Goal: Information Seeking & Learning: Learn about a topic

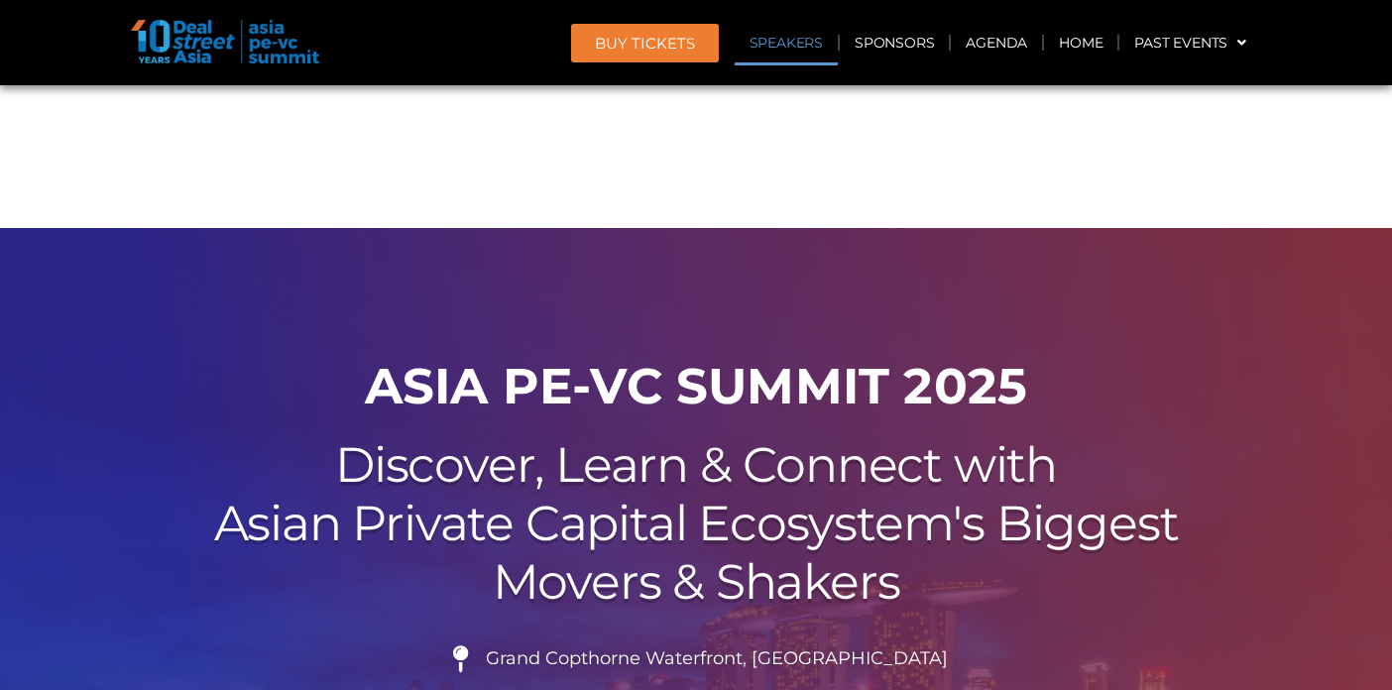
scroll to position [2164, 0]
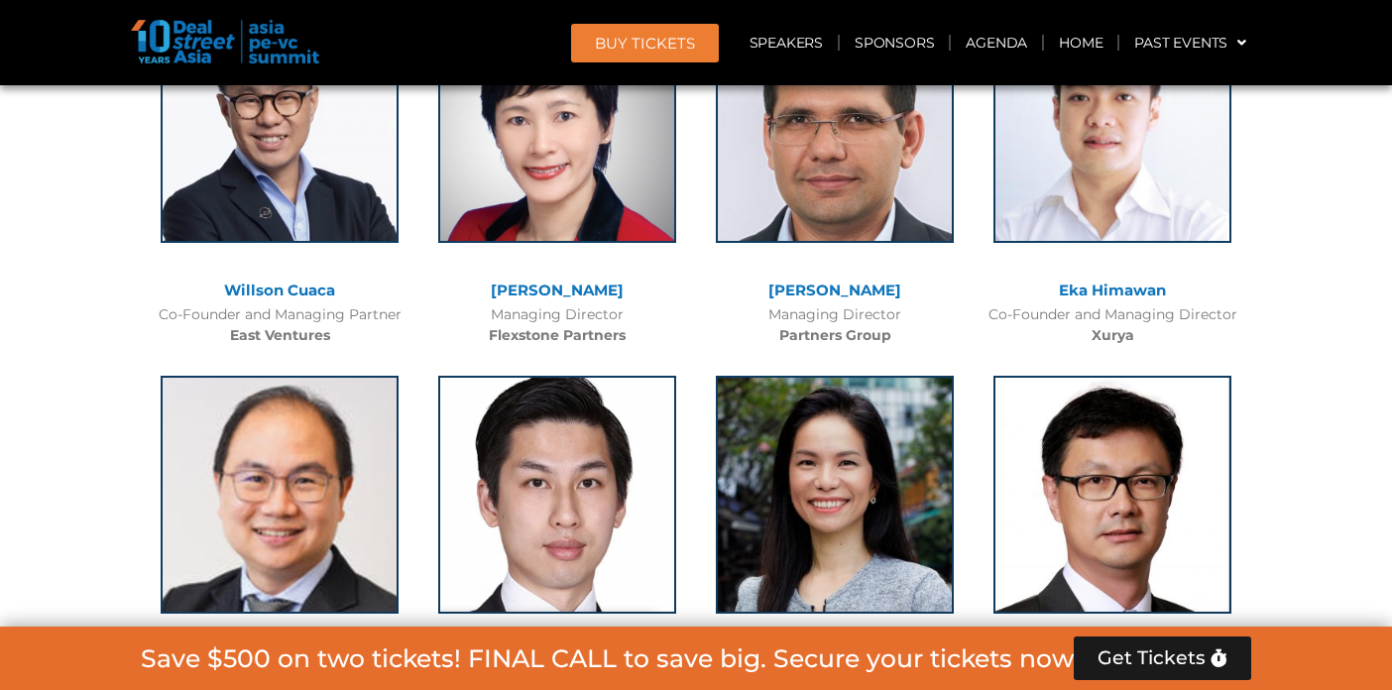
scroll to position [4464, 0]
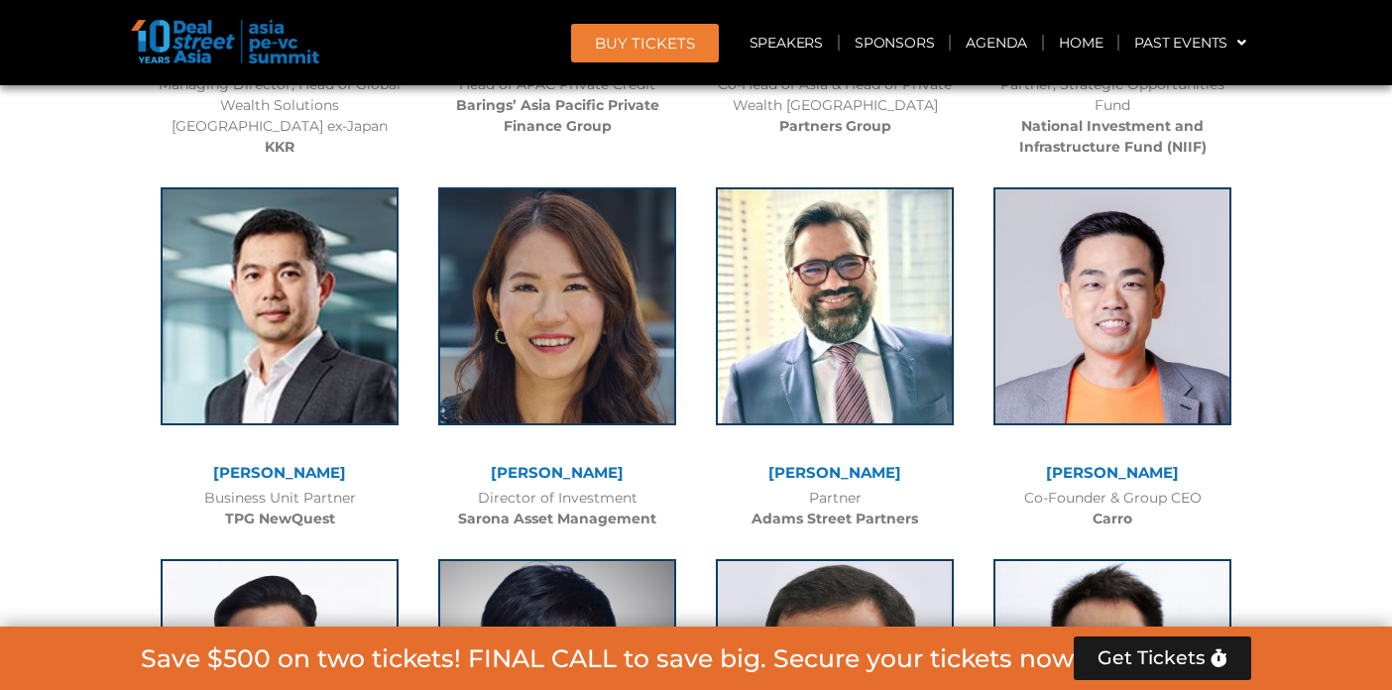
scroll to position [3909, 0]
click at [1001, 46] on link "Agenda" at bounding box center [996, 43] width 91 height 46
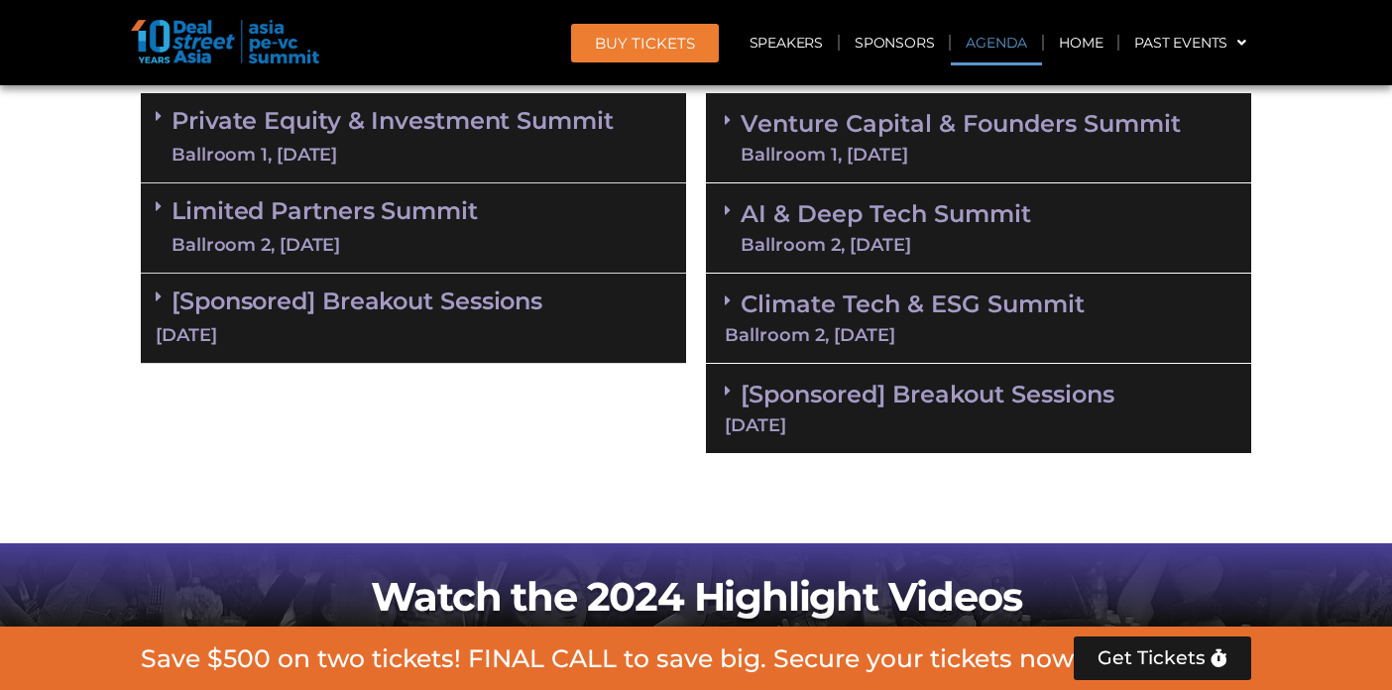
scroll to position [1196, 0]
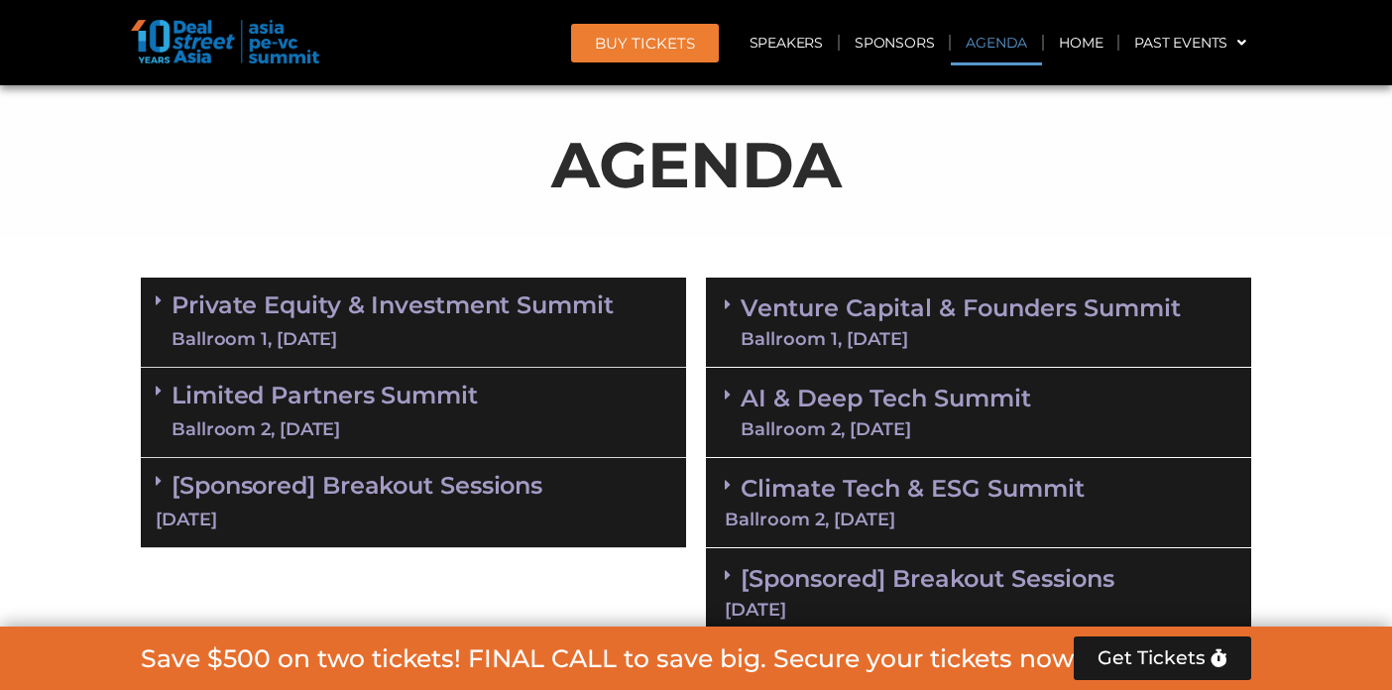
click at [970, 296] on link "Venture Capital & Founders​ Summit Ballroom 1, 11 Sept" at bounding box center [960, 322] width 440 height 52
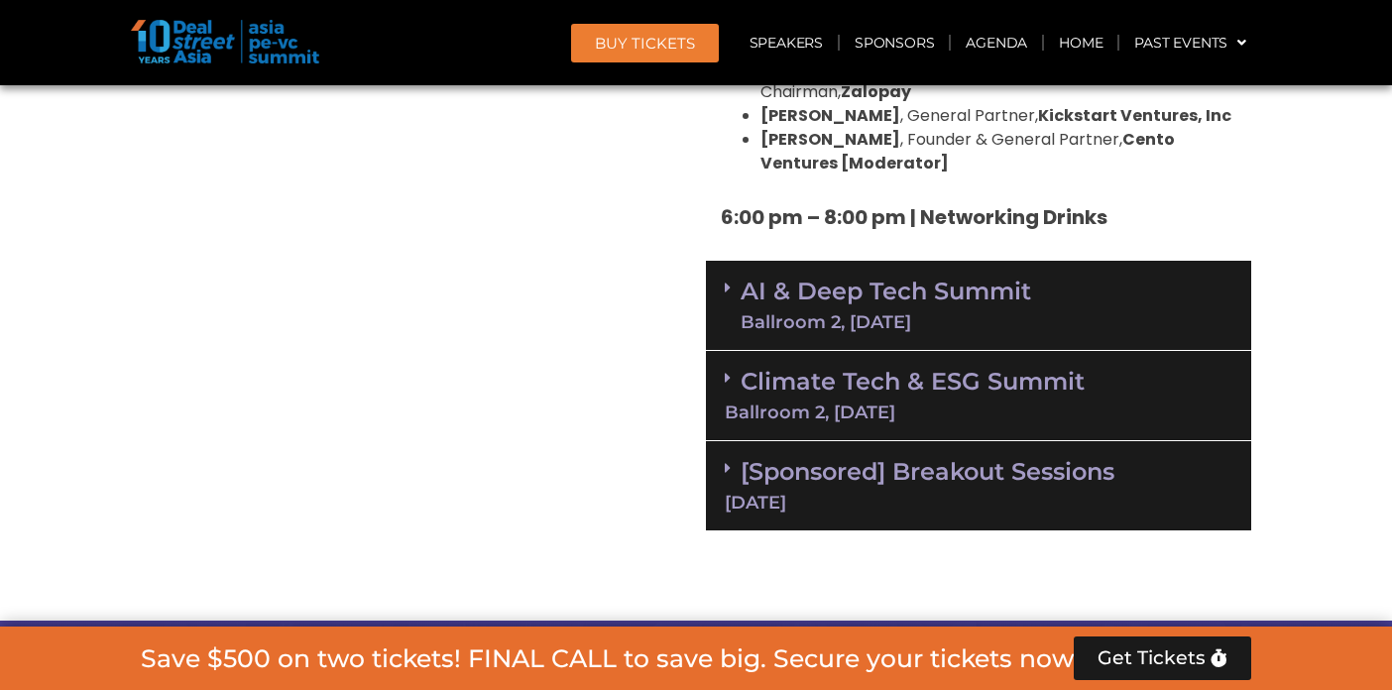
scroll to position [4131, 0]
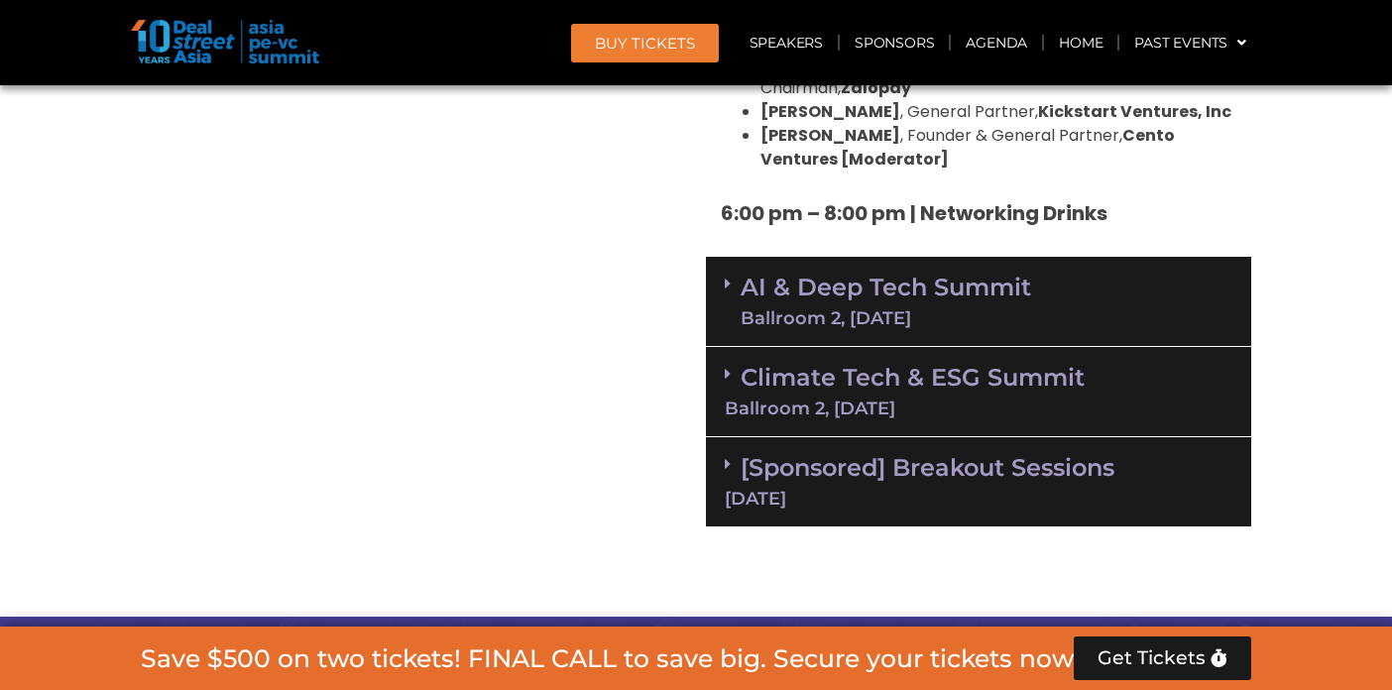
click at [928, 276] on link "AI & Deep Tech Summit Ballroom 2, 11 Sept" at bounding box center [885, 302] width 290 height 52
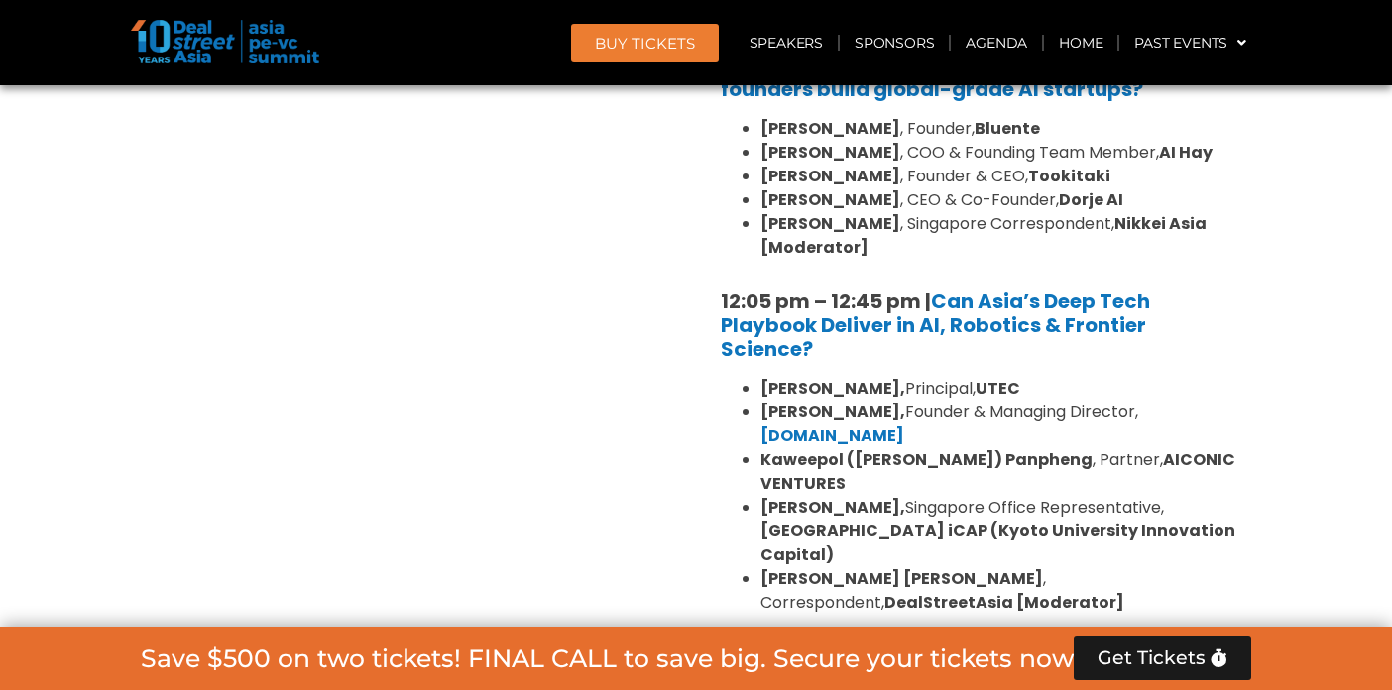
scroll to position [4765, 0]
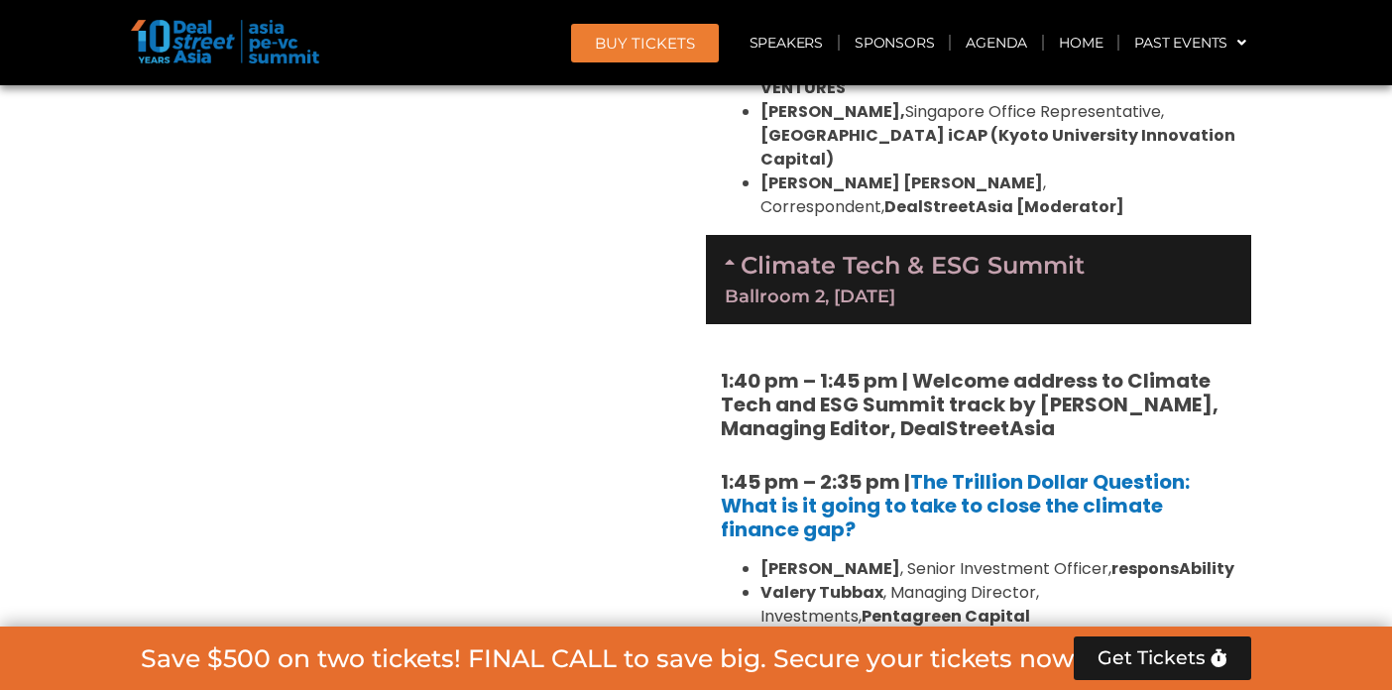
scroll to position [5201, 0]
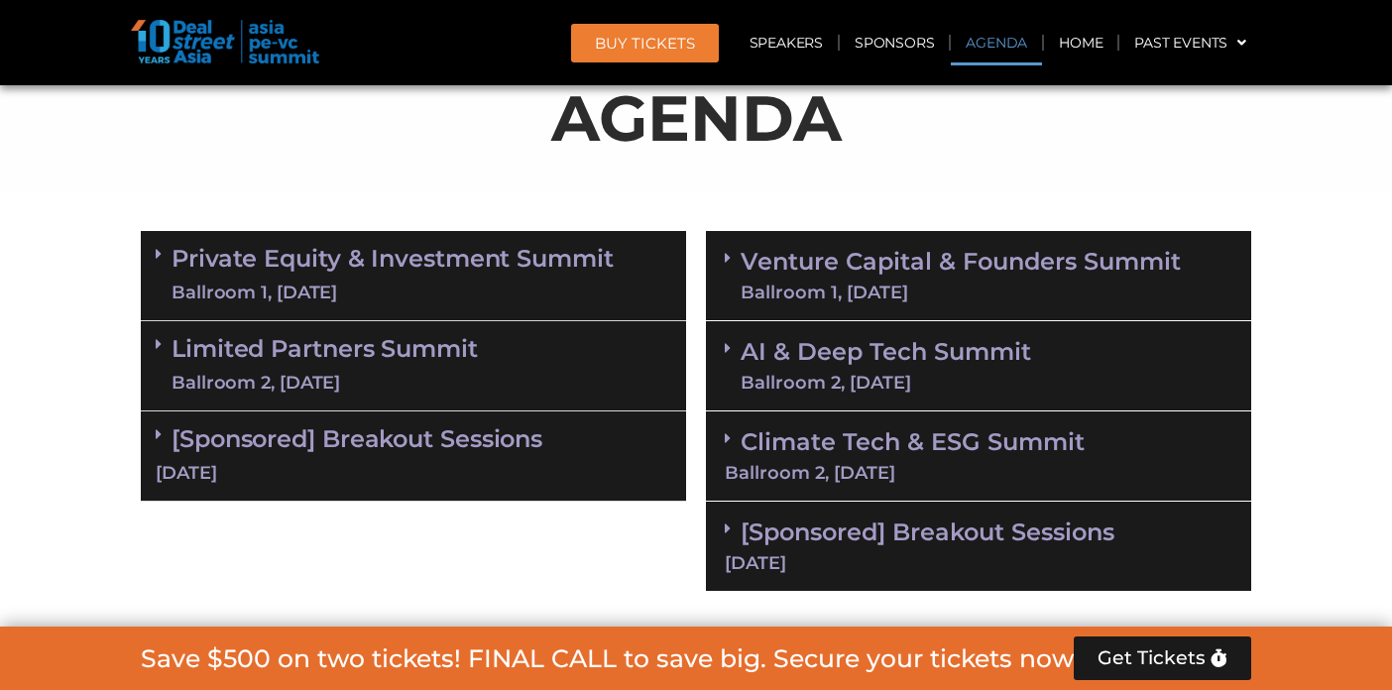
scroll to position [1071, 0]
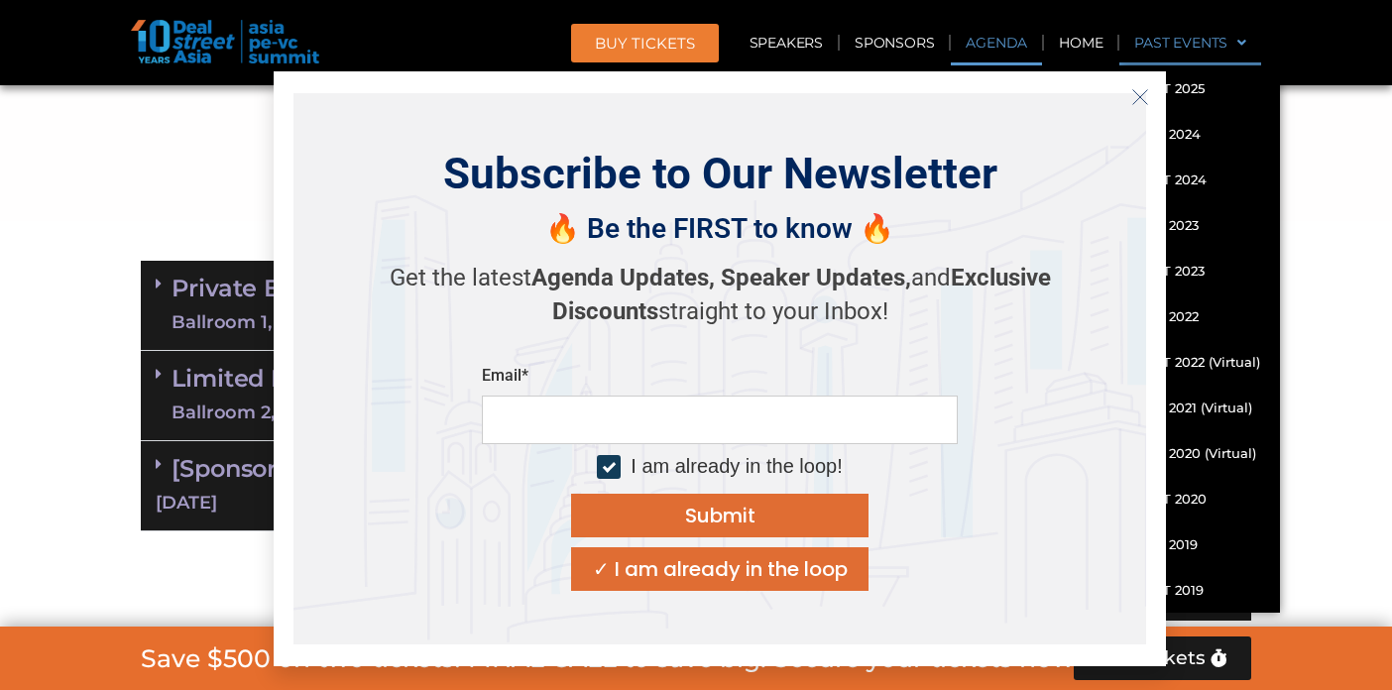
click at [1136, 89] on icon "Close" at bounding box center [1140, 97] width 18 height 18
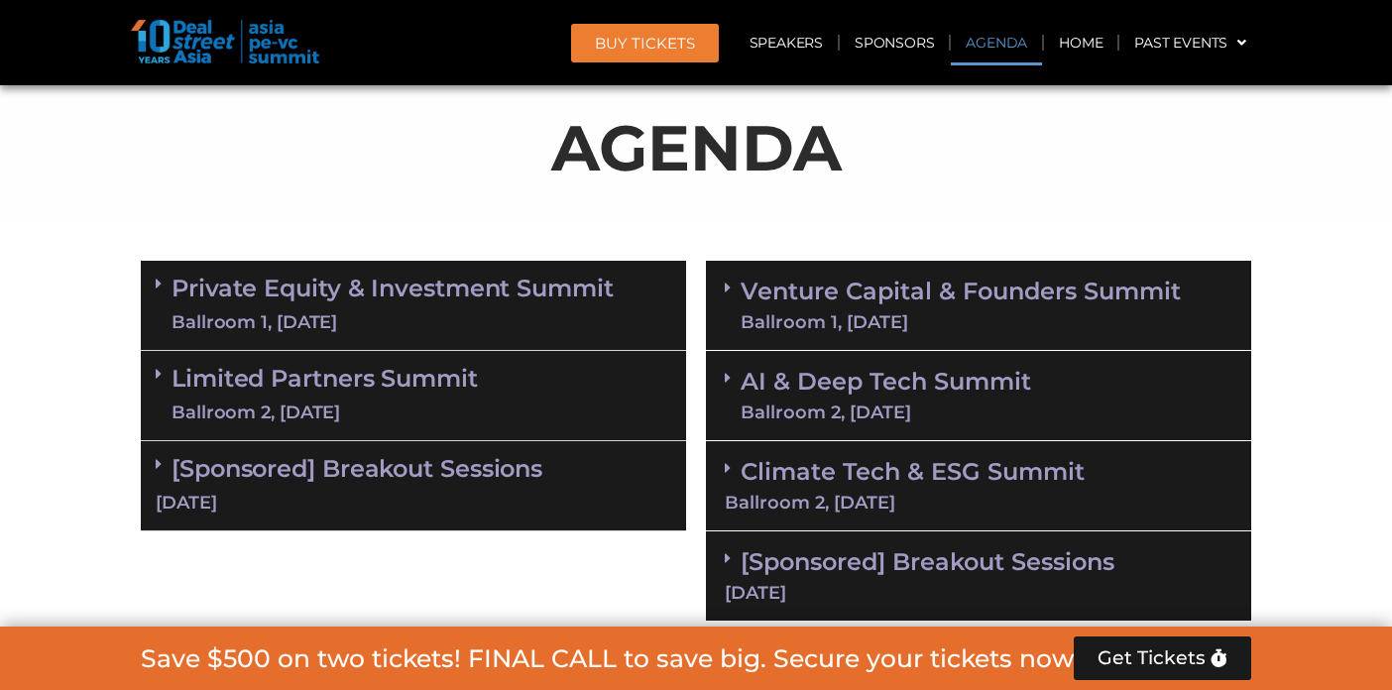
scroll to position [1110, 0]
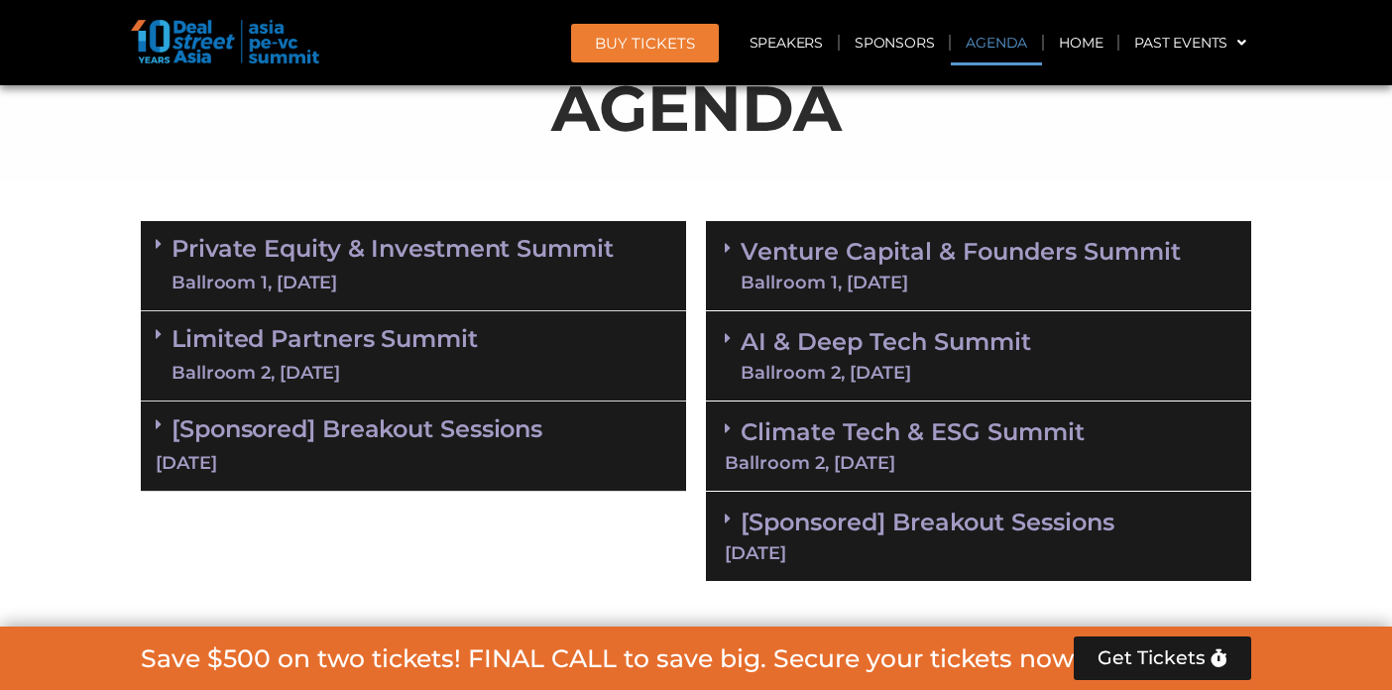
click at [955, 349] on link "AI & Deep Tech Summit Ballroom 2, 11 Sept" at bounding box center [885, 356] width 290 height 52
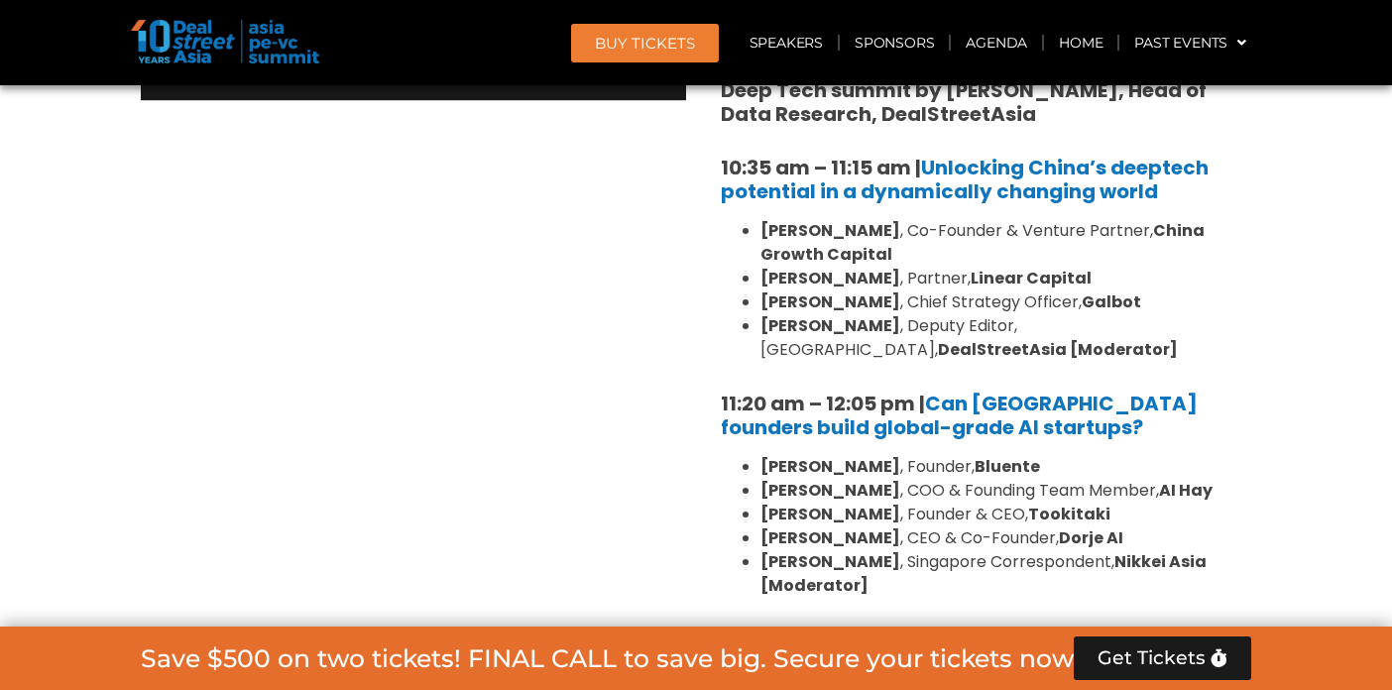
scroll to position [1507, 0]
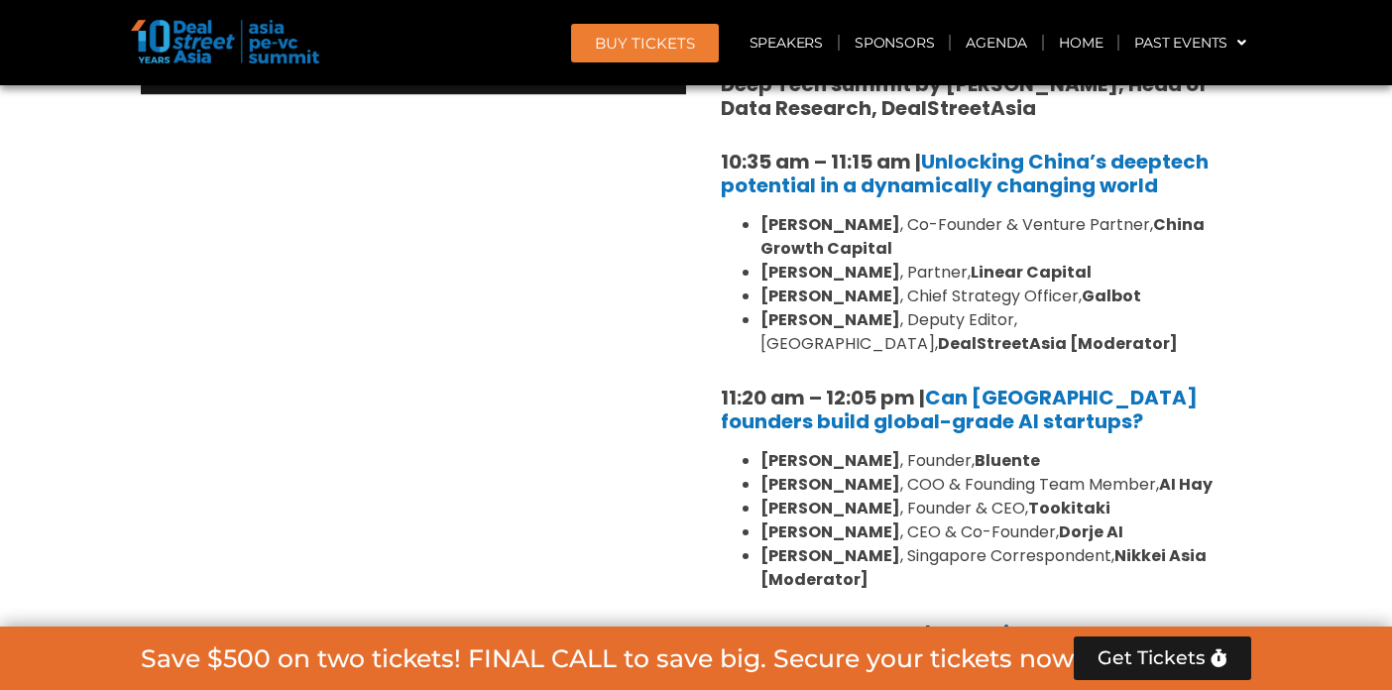
click at [567, 427] on div "Private Equity & Investment Summit Ballroom 1, 10 Sept 8:00 am – 9:00 am | Regi…" at bounding box center [413, 484] width 565 height 1338
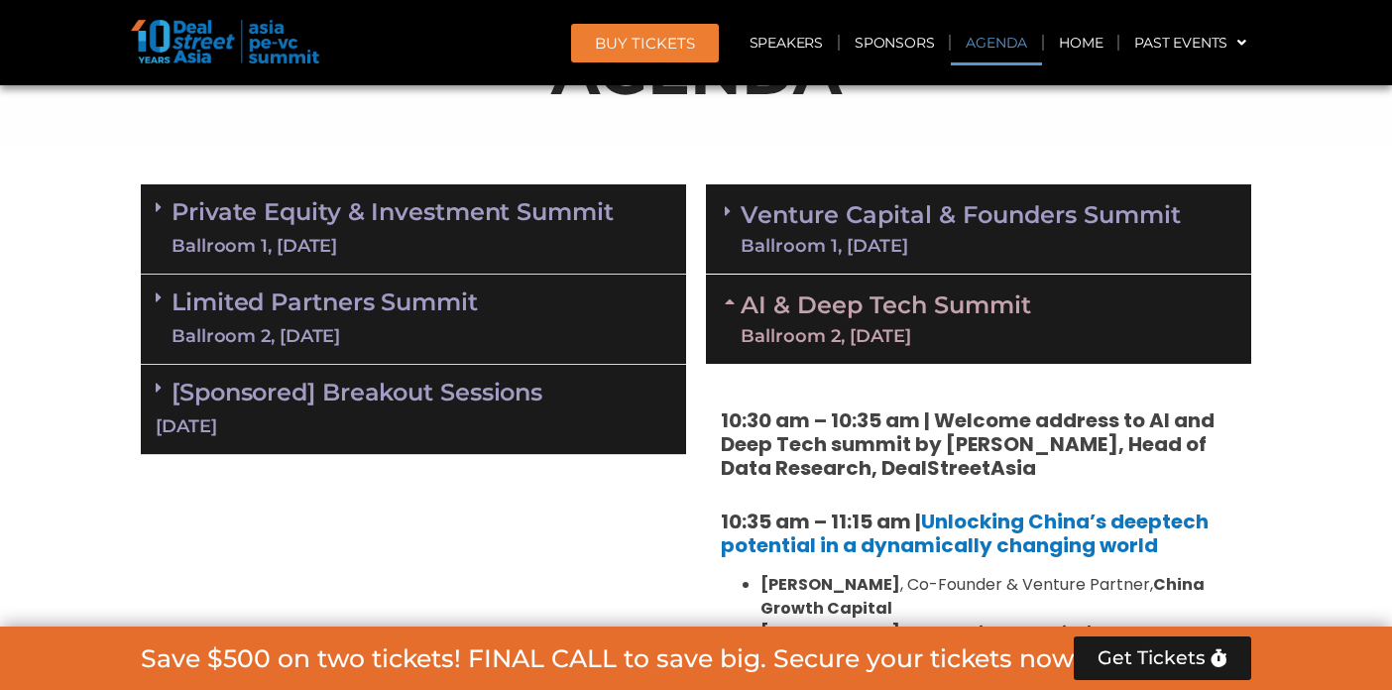
scroll to position [1150, 0]
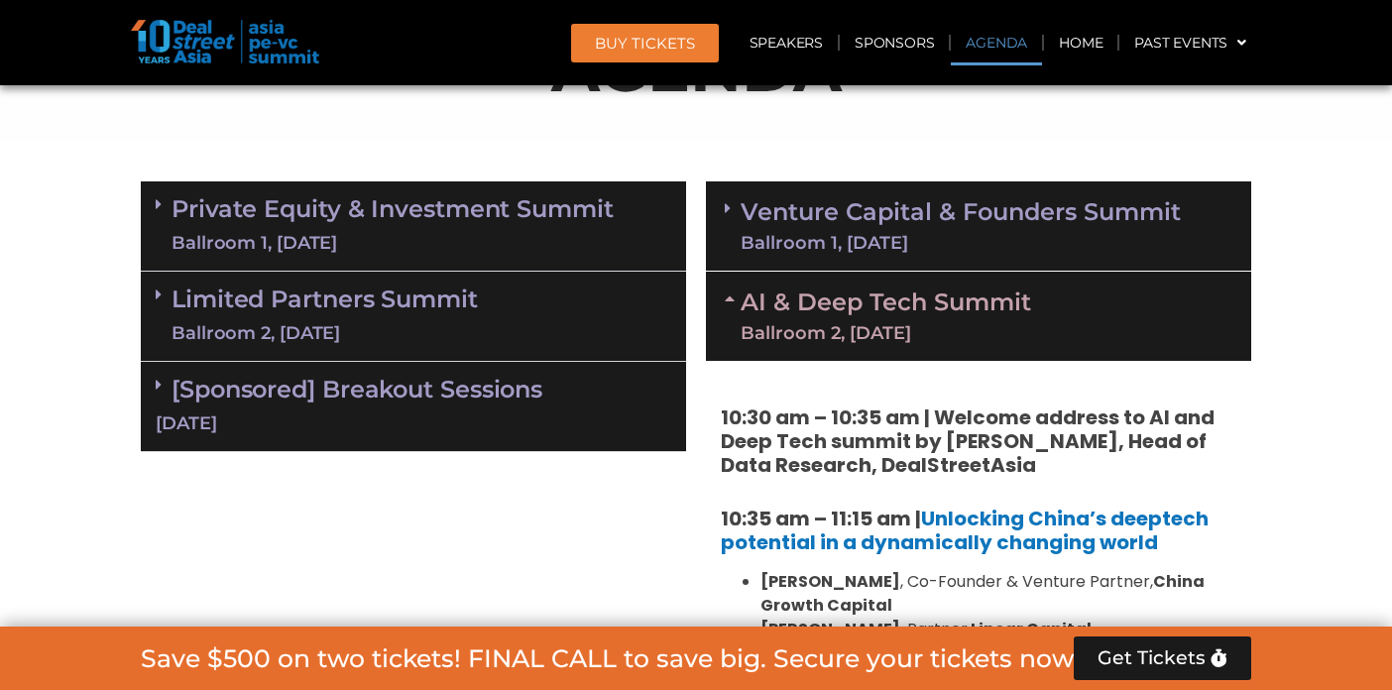
click at [1003, 252] on div "Venture Capital & Founders​ Summit Ballroom 1, 11 Sept" at bounding box center [978, 226] width 545 height 90
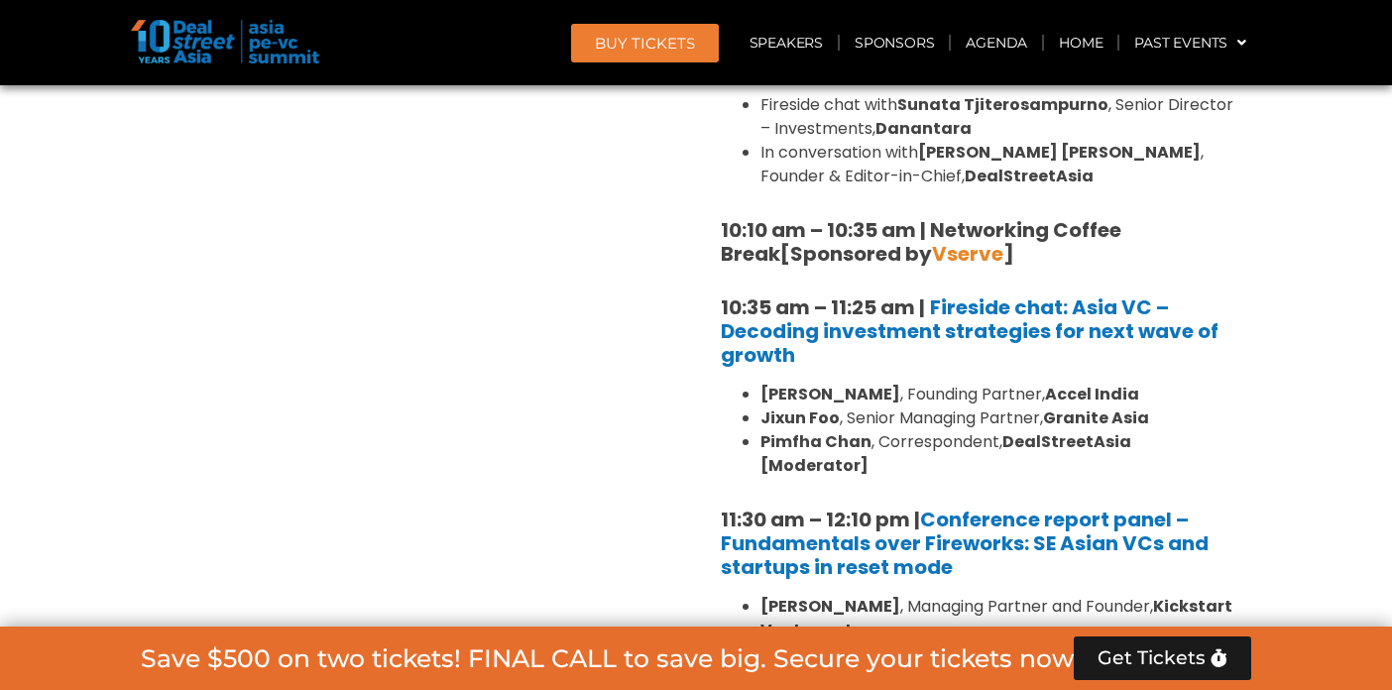
scroll to position [1665, 0]
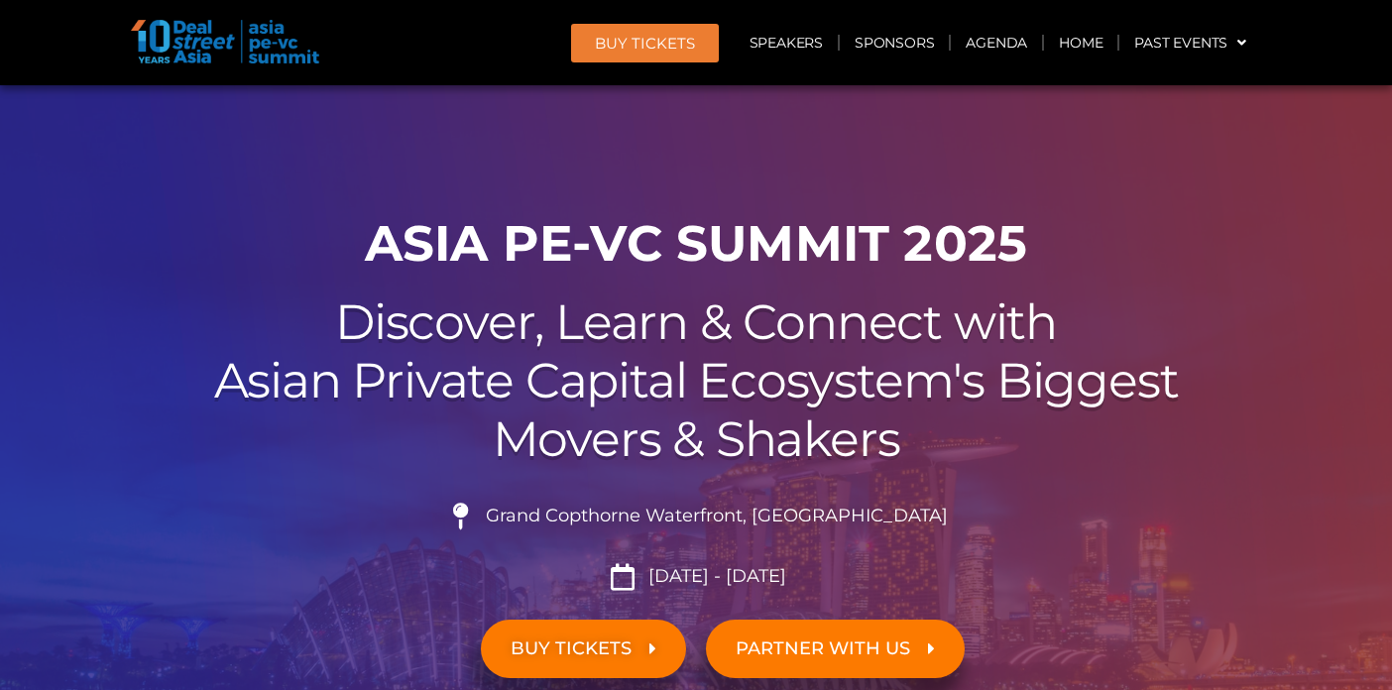
scroll to position [1665, 0]
